Goal: Task Accomplishment & Management: Use online tool/utility

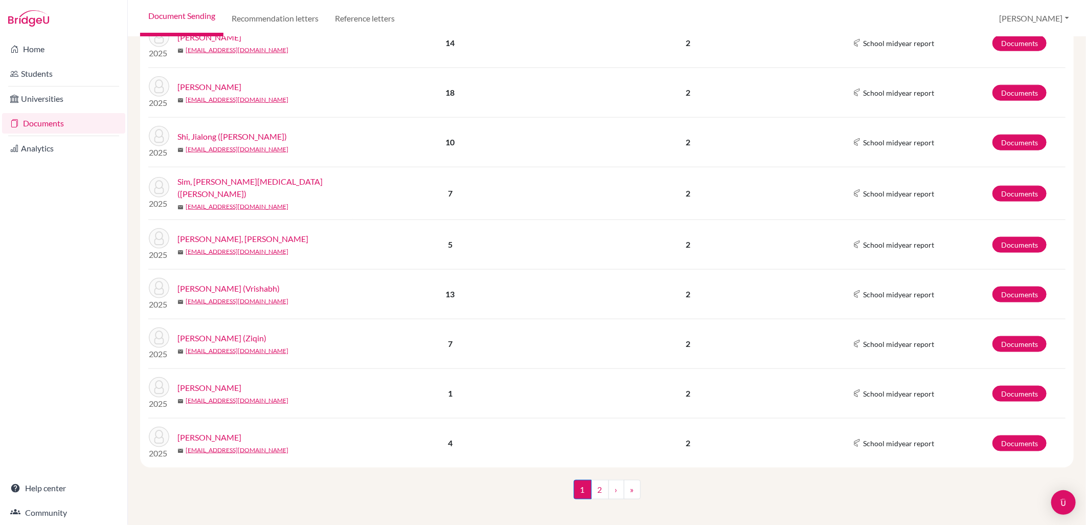
scroll to position [755, 0]
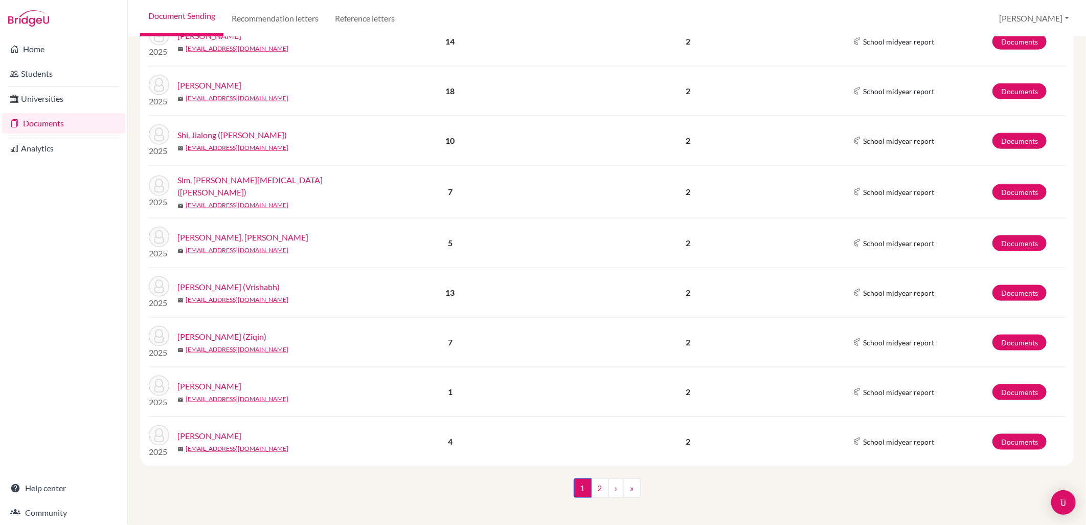
click at [1037, 232] on td "Documents" at bounding box center [1029, 243] width 74 height 50
click at [1031, 235] on link "Documents" at bounding box center [1019, 243] width 54 height 16
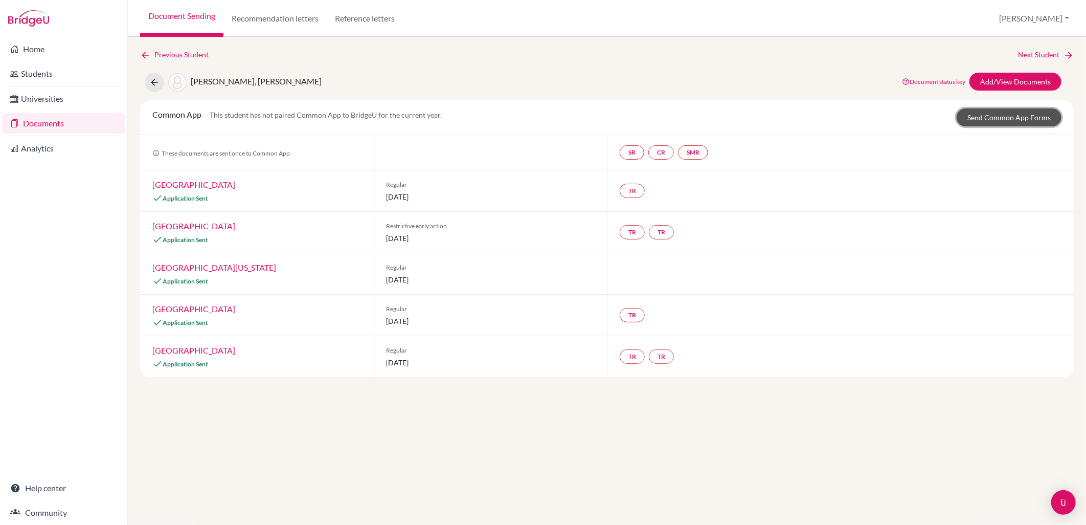
click at [1024, 119] on link "Send Common App Forms" at bounding box center [1009, 117] width 105 height 18
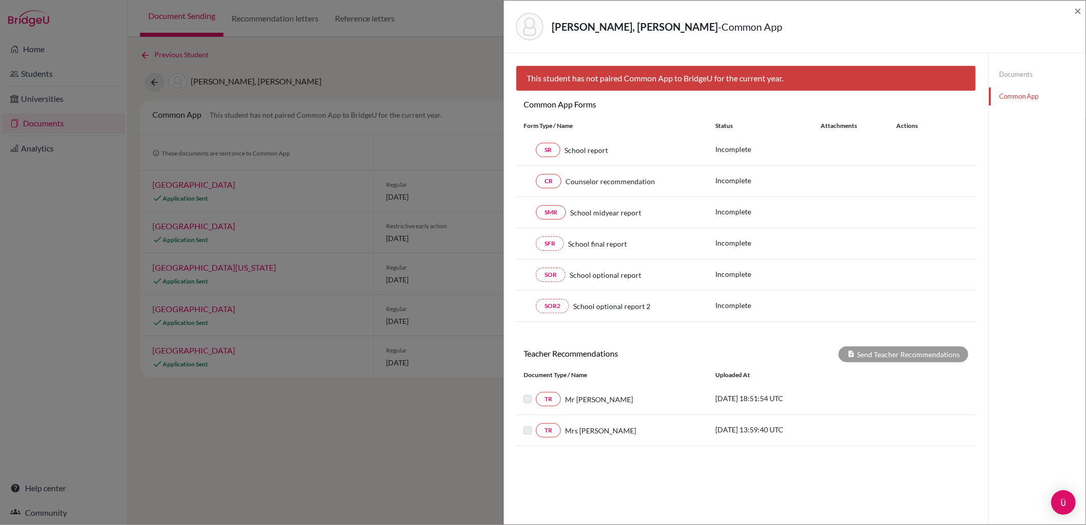
click at [1032, 69] on link "Documents" at bounding box center [1037, 74] width 97 height 18
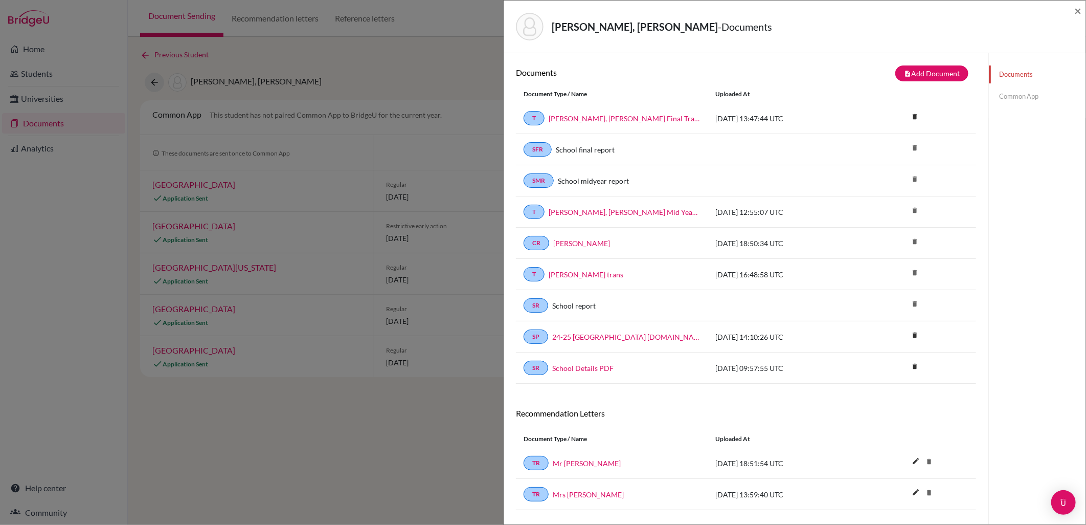
click at [1031, 98] on link "Common App" at bounding box center [1037, 96] width 97 height 18
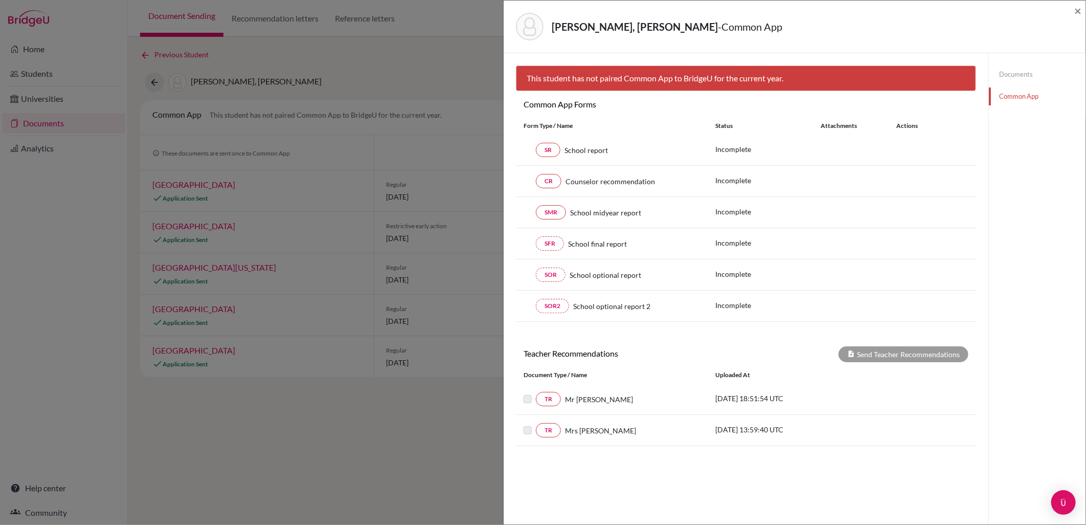
click at [1011, 82] on link "Documents" at bounding box center [1037, 74] width 97 height 18
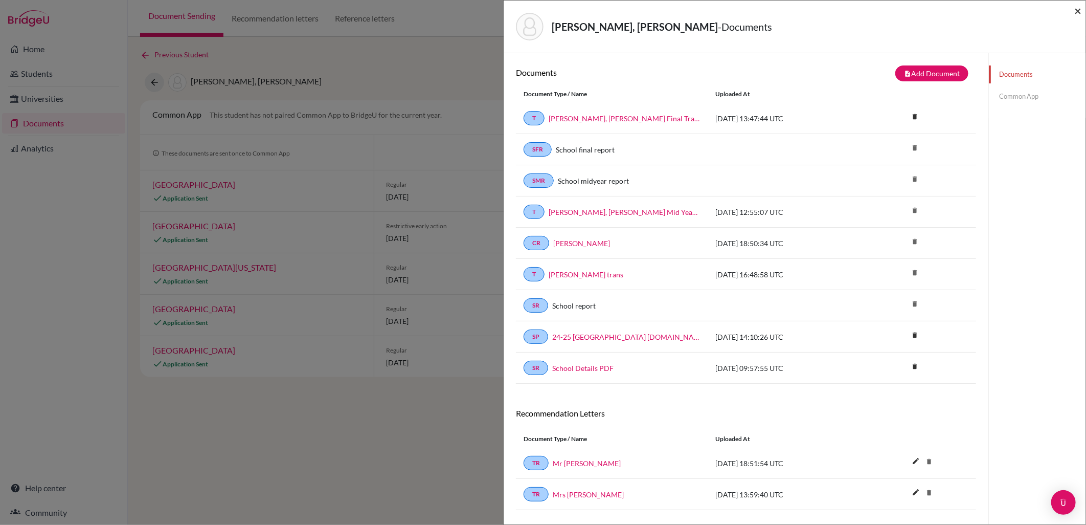
click at [1080, 11] on span "×" at bounding box center [1077, 10] width 7 height 15
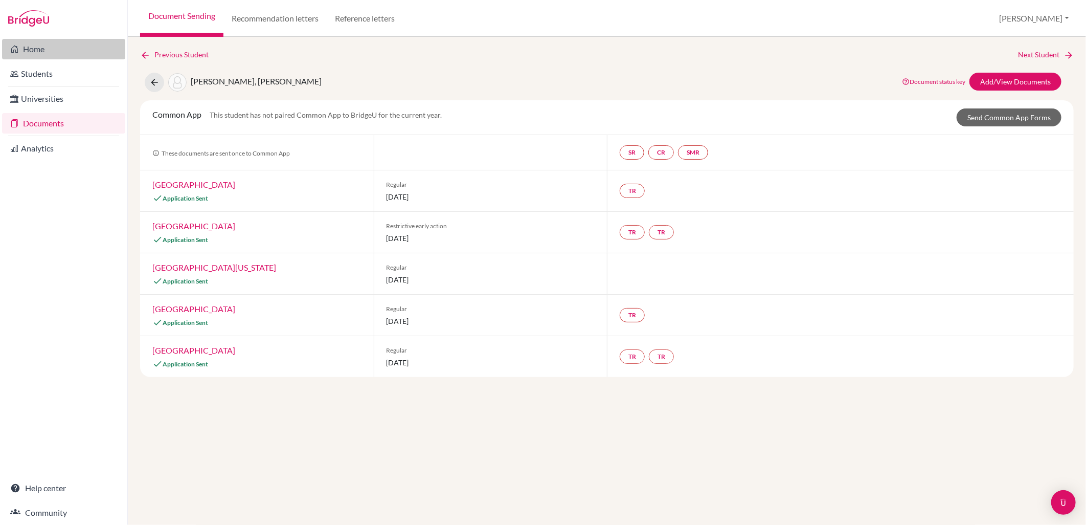
click at [52, 48] on link "Home" at bounding box center [63, 49] width 123 height 20
